Goal: Information Seeking & Learning: Learn about a topic

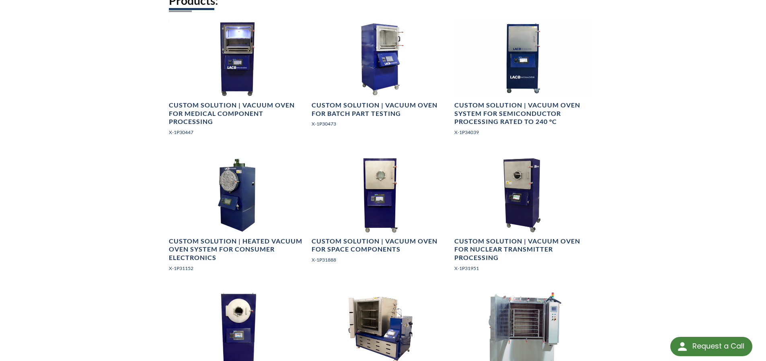
scroll to position [563, 0]
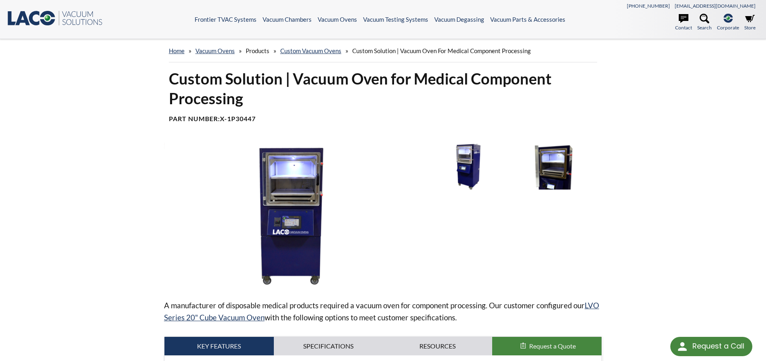
click at [561, 168] on img at bounding box center [556, 165] width 84 height 47
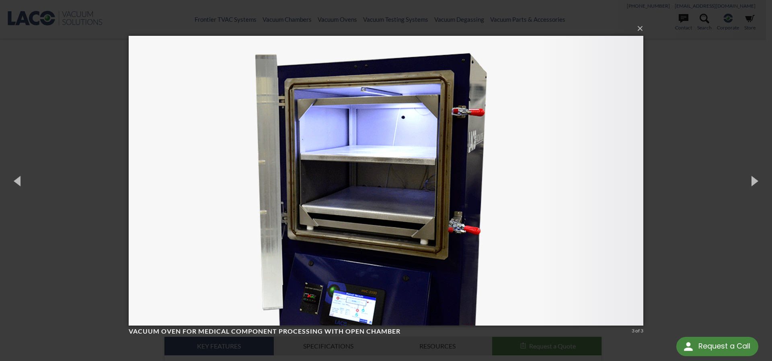
click at [688, 152] on div "× Vacuum oven for medical component processing with open chamber 3 of 3 Loading…" at bounding box center [386, 180] width 772 height 361
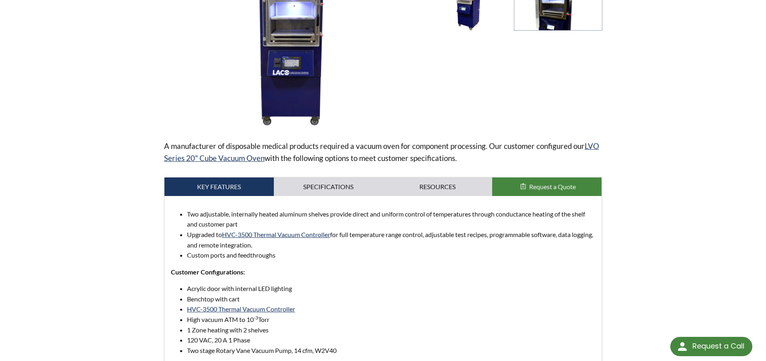
scroll to position [161, 0]
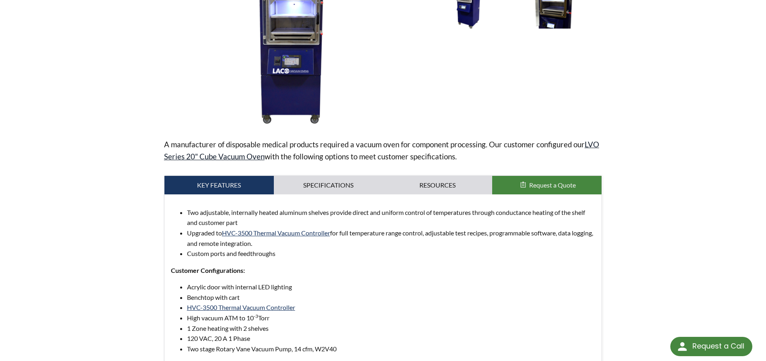
click at [241, 157] on link "LVO Series 20" Cube Vacuum Oven" at bounding box center [381, 150] width 435 height 21
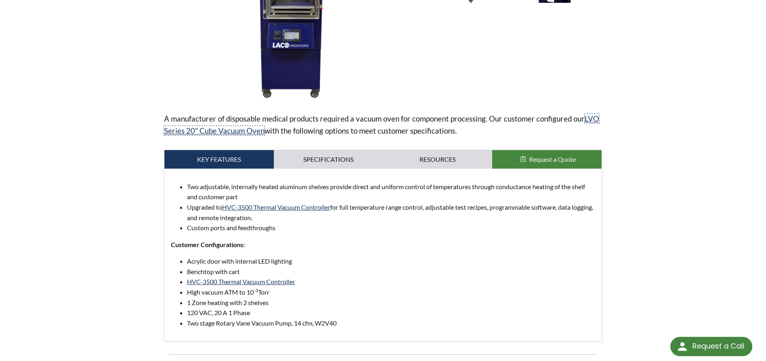
scroll to position [201, 0]
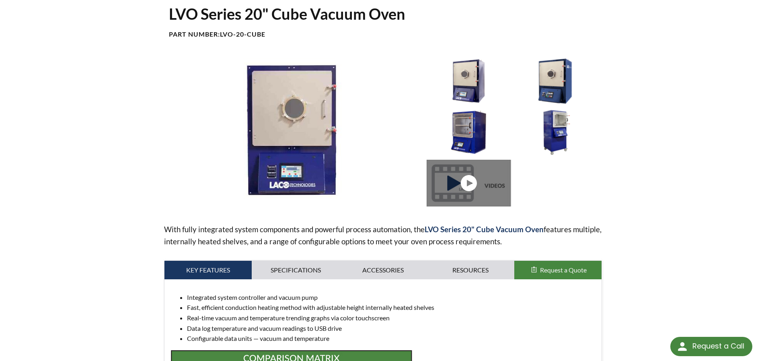
scroll to position [25, 0]
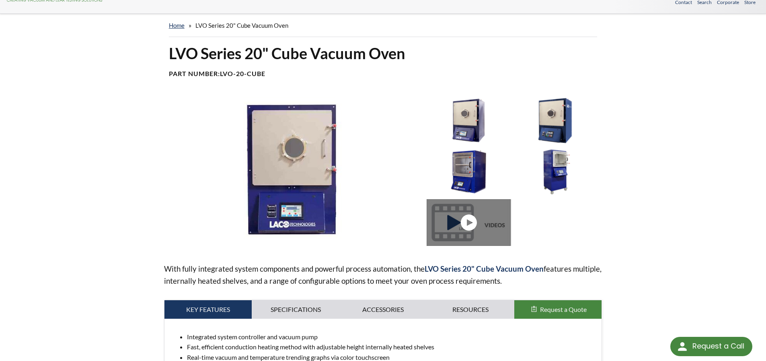
click at [466, 122] on img at bounding box center [469, 120] width 84 height 47
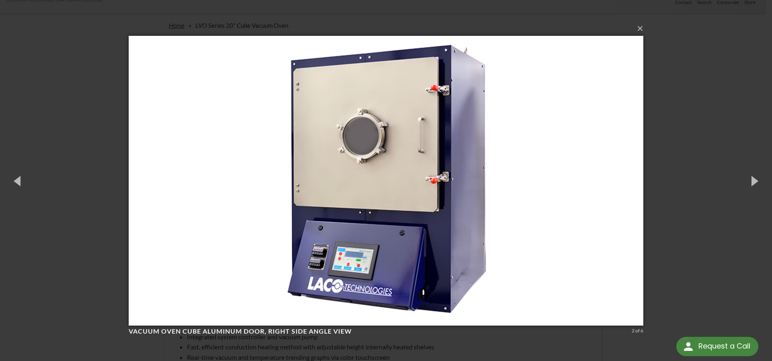
click at [612, 187] on img at bounding box center [386, 181] width 515 height 322
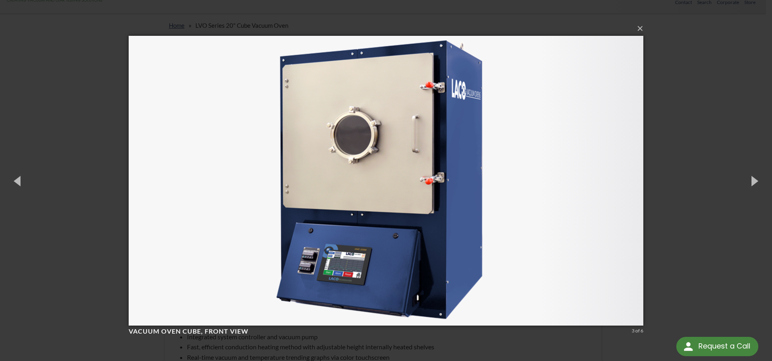
click at [612, 186] on img at bounding box center [386, 181] width 515 height 322
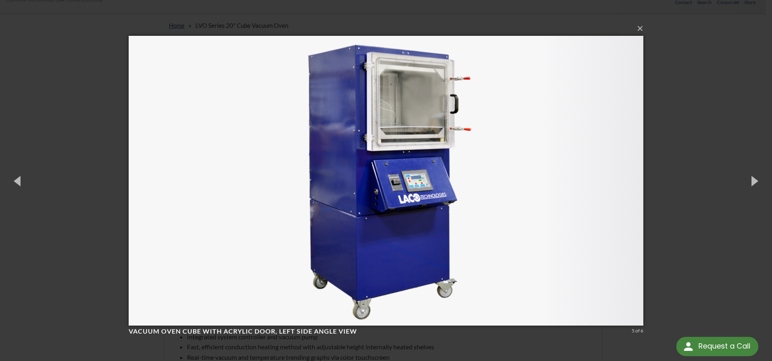
click at [668, 156] on div "× Vacuum Oven Cube with Acrylic Door, left side angle view 5 of 6 Loading..." at bounding box center [386, 180] width 772 height 361
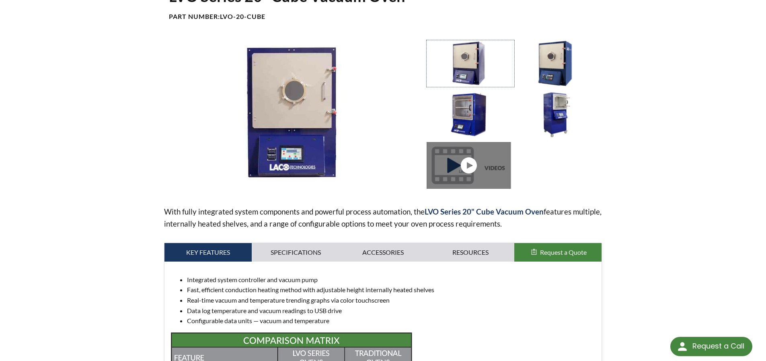
scroll to position [241, 0]
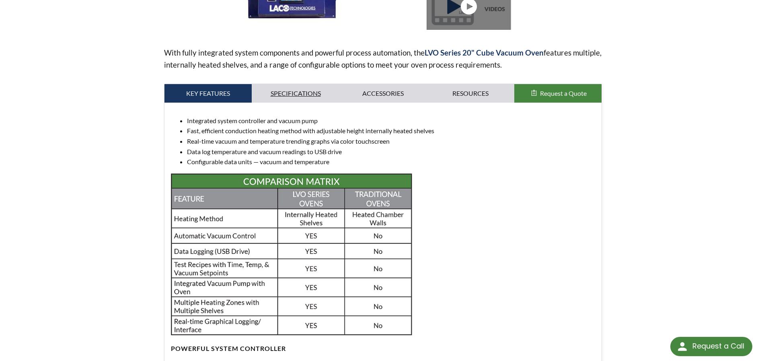
click at [290, 93] on link "Specifications" at bounding box center [296, 93] width 88 height 19
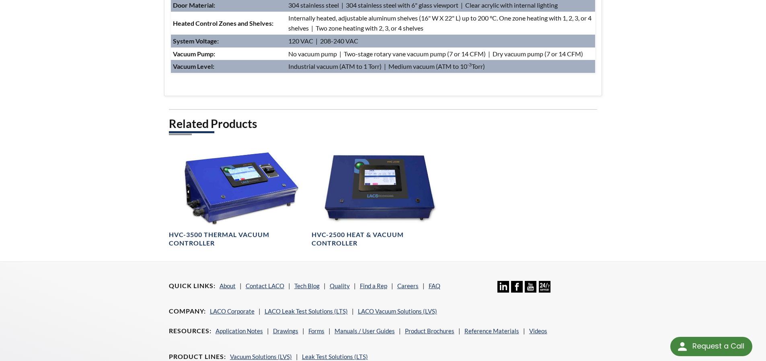
scroll to position [201, 0]
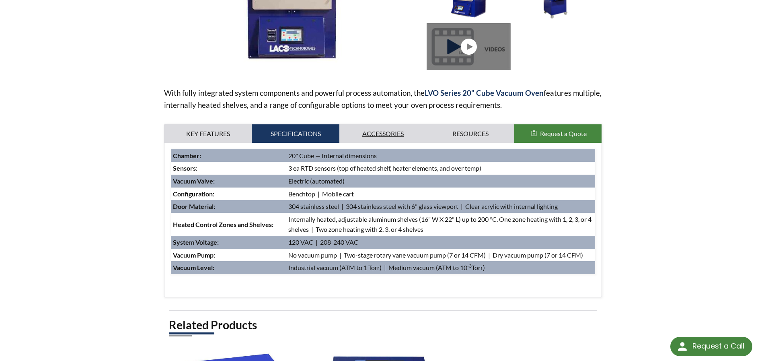
click at [379, 132] on link "Accessories" at bounding box center [384, 133] width 88 height 19
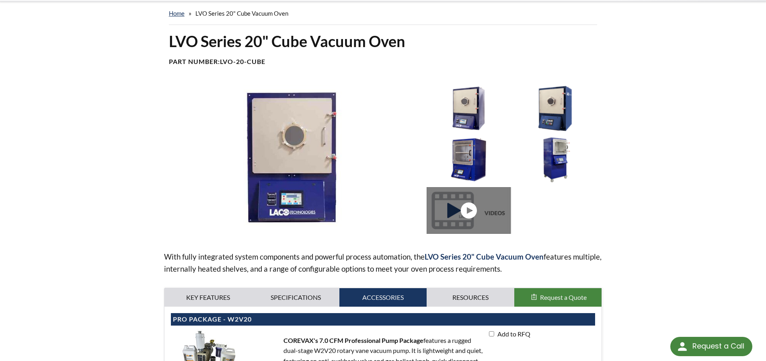
scroll to position [0, 0]
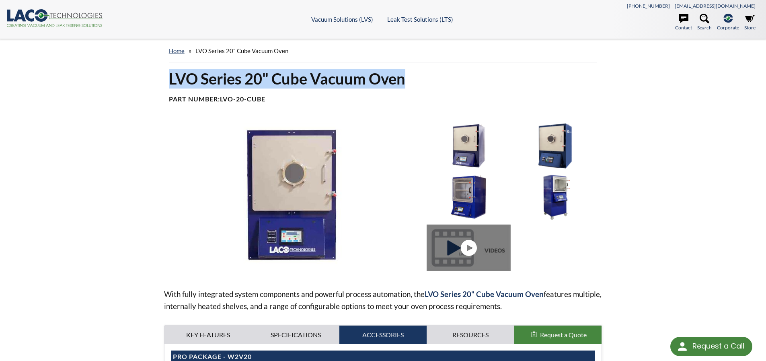
drag, startPoint x: 168, startPoint y: 74, endPoint x: 434, endPoint y: 71, distance: 265.9
click at [434, 71] on div "LVO Series 20" Cube Vacuum Oven Part Number: LVO-20-Cube" at bounding box center [383, 89] width 438 height 41
